Goal: Task Accomplishment & Management: Manage account settings

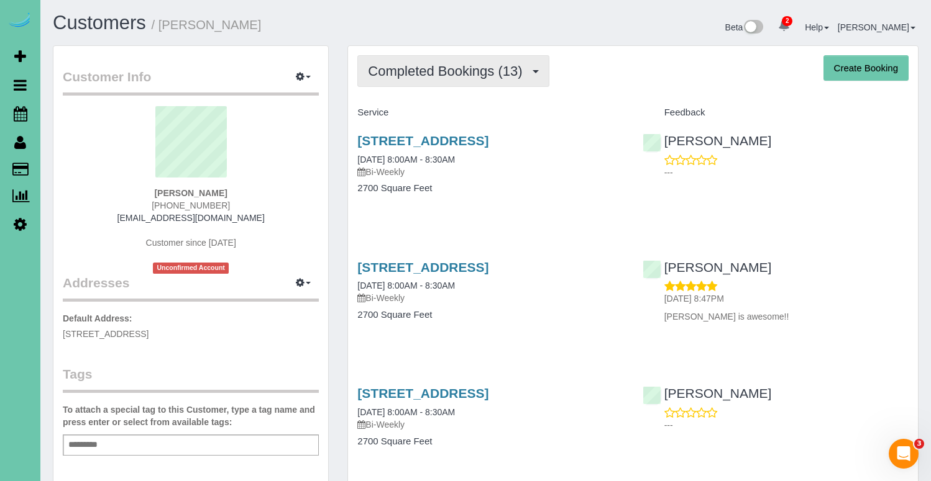
drag, startPoint x: 428, startPoint y: 70, endPoint x: 427, endPoint y: 79, distance: 8.8
click at [428, 70] on span "Completed Bookings (13)" at bounding box center [448, 71] width 160 height 16
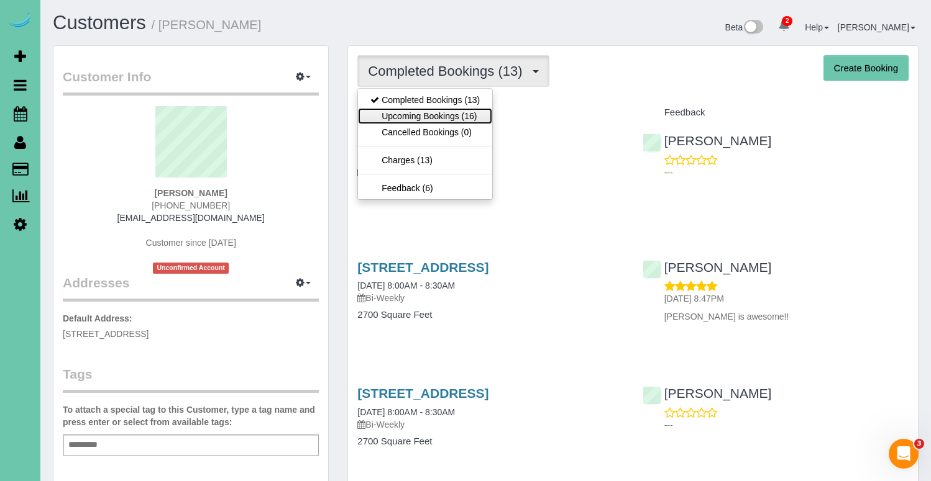
click at [414, 114] on link "Upcoming Bookings (16)" at bounding box center [425, 116] width 134 height 16
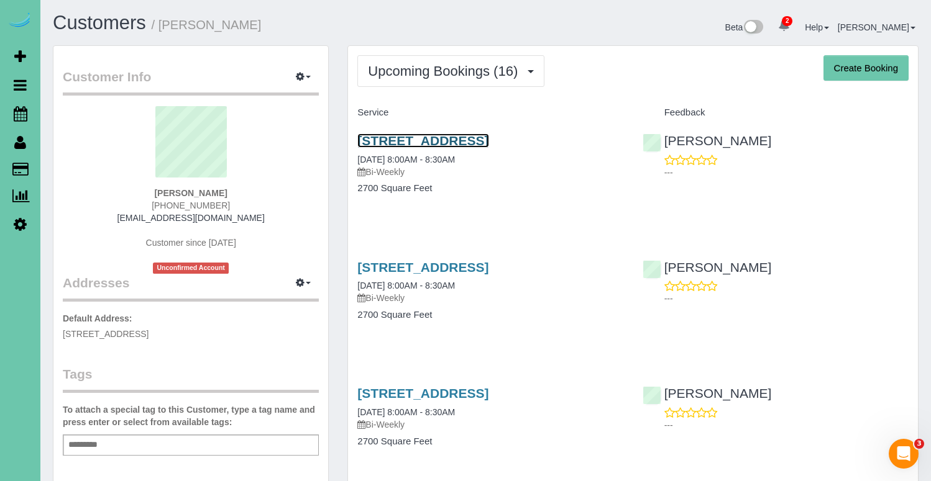
click at [431, 141] on link "[STREET_ADDRESS]" at bounding box center [422, 141] width 131 height 14
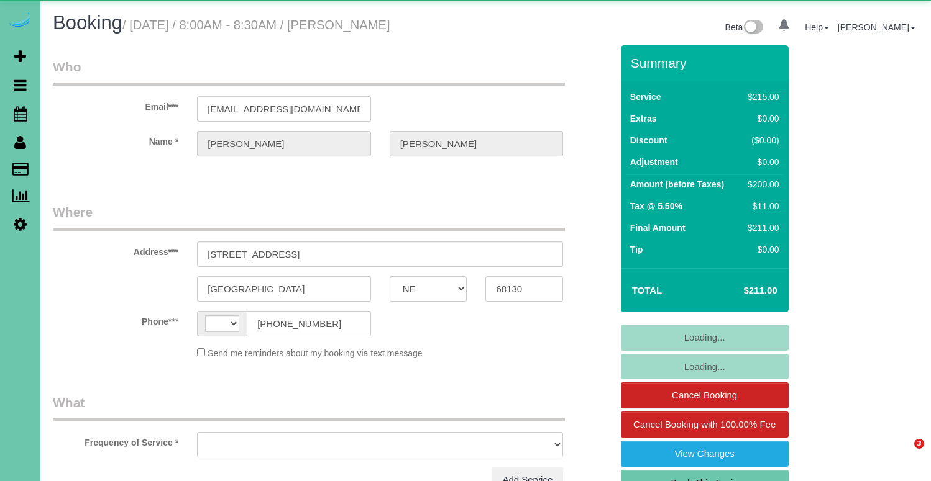
select select "NE"
select select "string:US"
select select "object:630"
select select "string:fspay-1806e26f-2286-4c74-ba7a-ce745aea9d01"
select select "object:663"
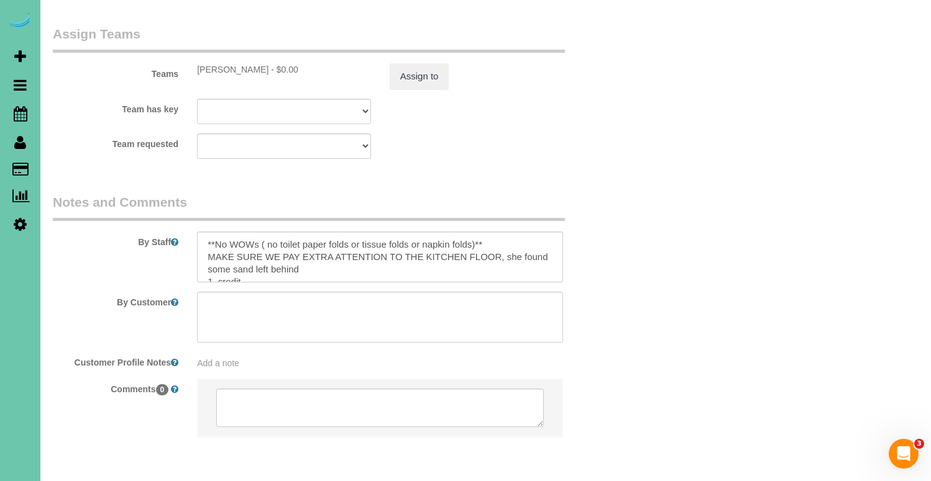
scroll to position [1417, 0]
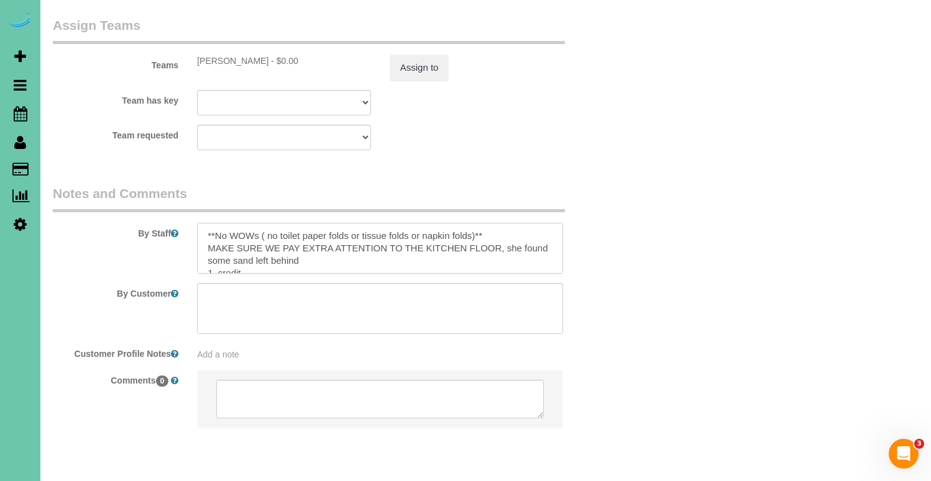
click at [413, 223] on textarea at bounding box center [380, 248] width 366 height 51
